Goal: Find specific page/section: Find specific page/section

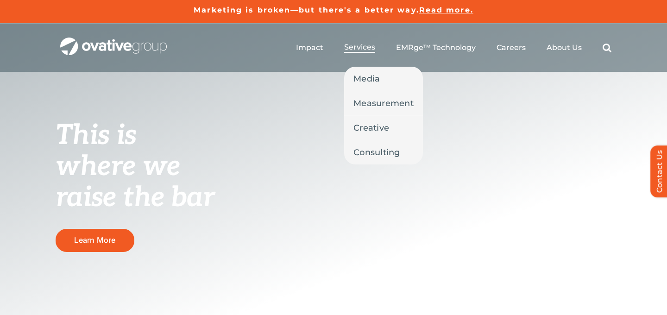
click at [362, 45] on span "Services" at bounding box center [359, 47] width 31 height 9
click at [365, 131] on span "Creative" at bounding box center [372, 127] width 36 height 13
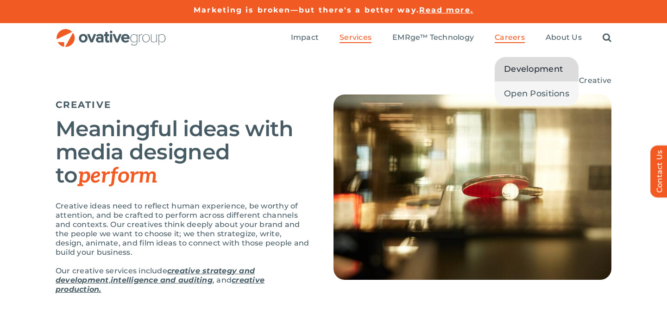
click at [514, 70] on span "Development" at bounding box center [533, 69] width 59 height 13
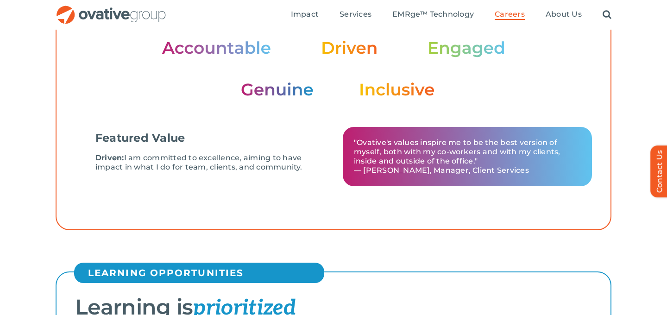
scroll to position [322, 0]
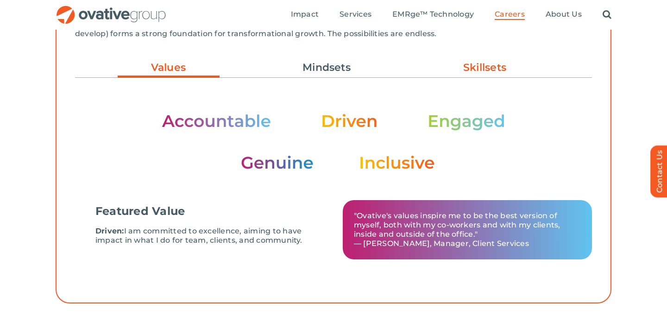
click at [477, 71] on link "Skillsets" at bounding box center [485, 68] width 102 height 16
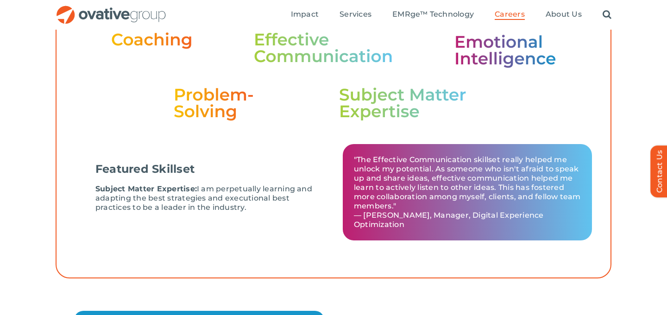
scroll to position [0, 0]
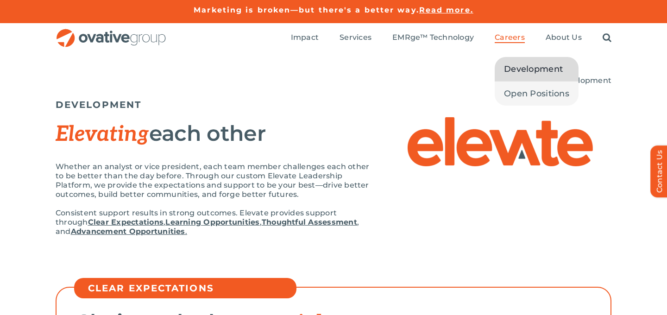
click at [512, 36] on span "Careers" at bounding box center [510, 37] width 30 height 9
click at [508, 85] on link "Open Positions" at bounding box center [537, 94] width 84 height 24
